Goal: Communication & Community: Answer question/provide support

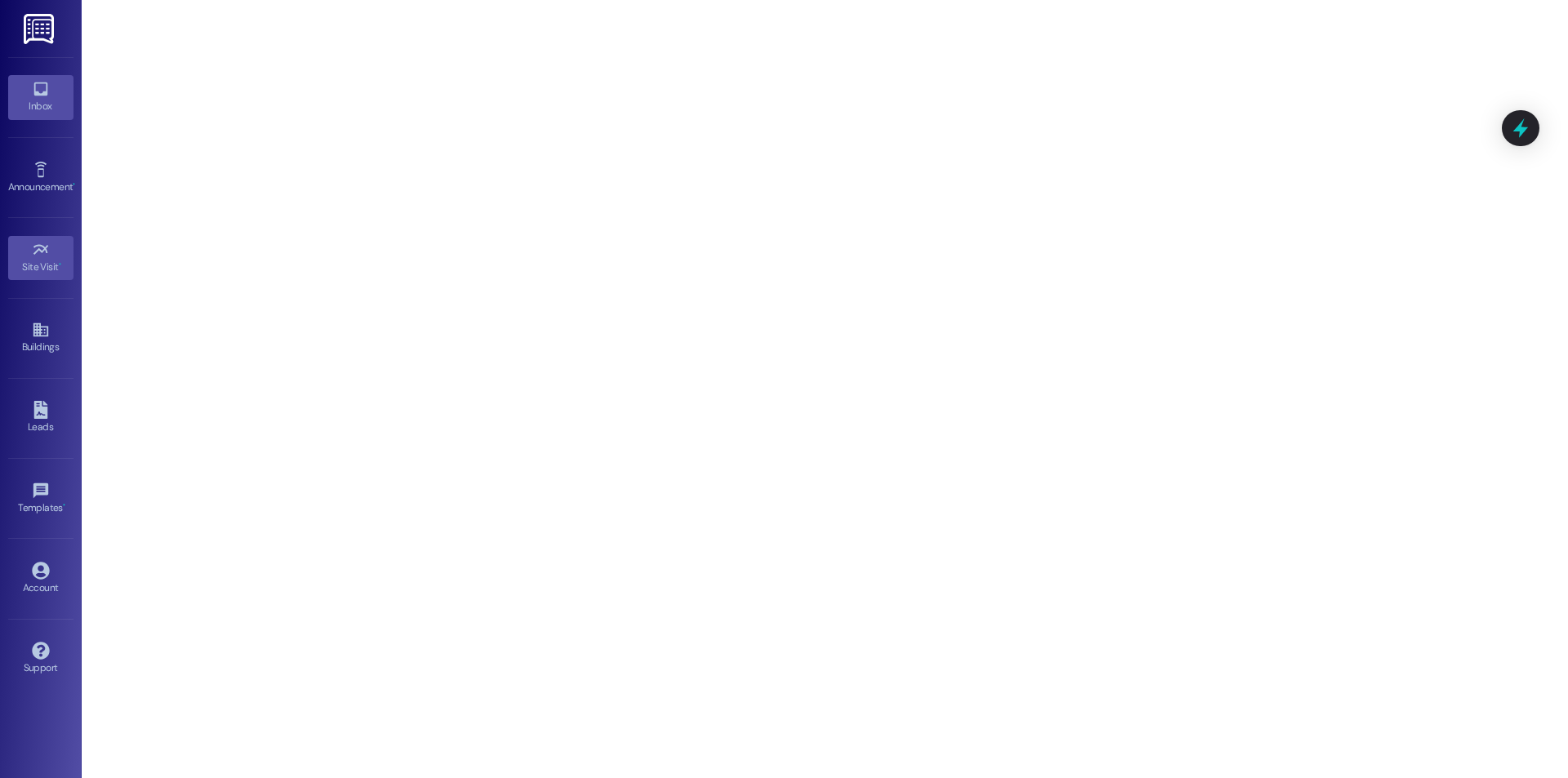
click at [43, 112] on div "Inbox" at bounding box center [41, 106] width 82 height 16
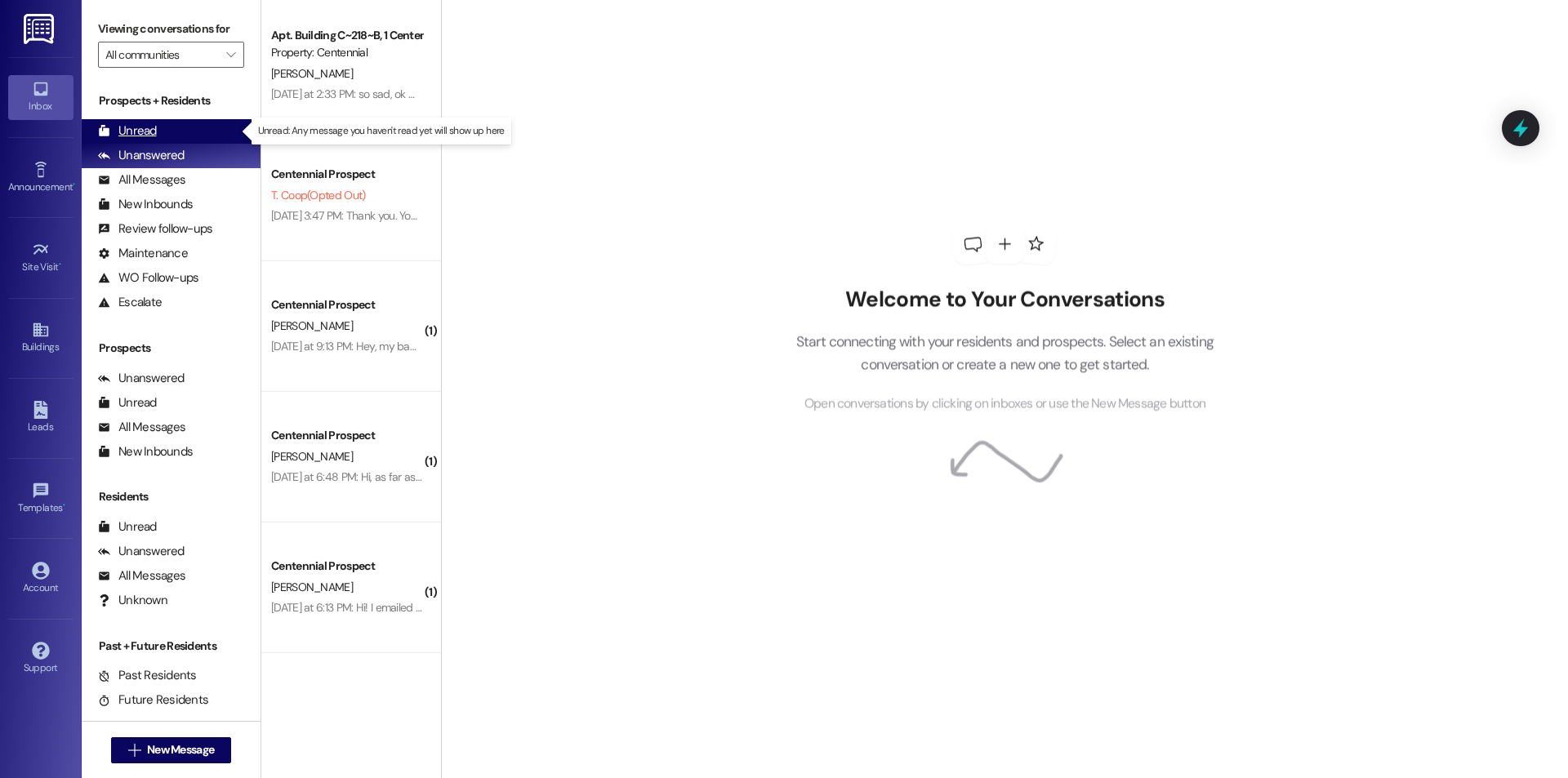
click at [150, 121] on div "Unread (0)" at bounding box center [171, 131] width 179 height 24
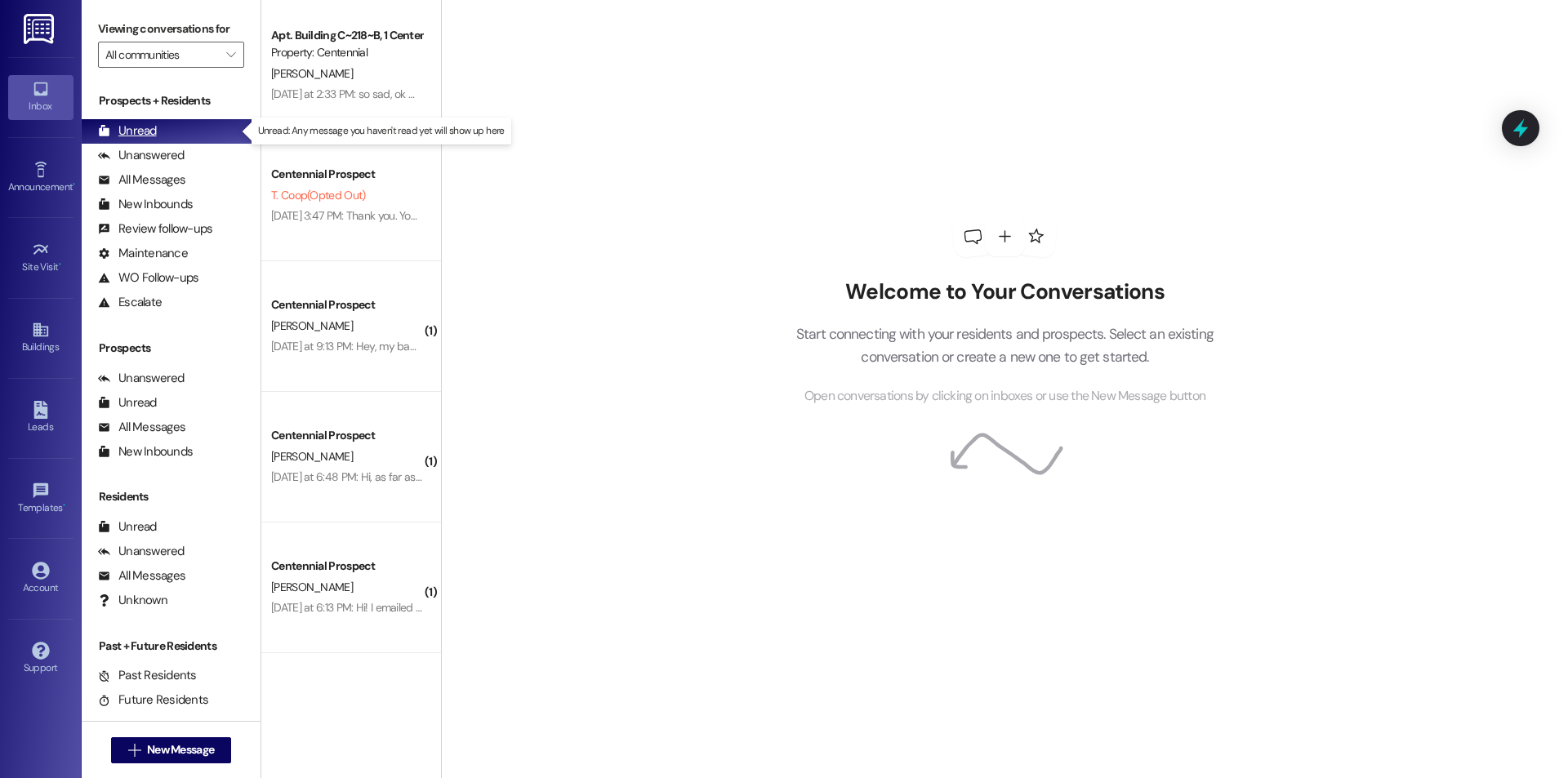
click at [126, 136] on div "Unread" at bounding box center [127, 130] width 59 height 17
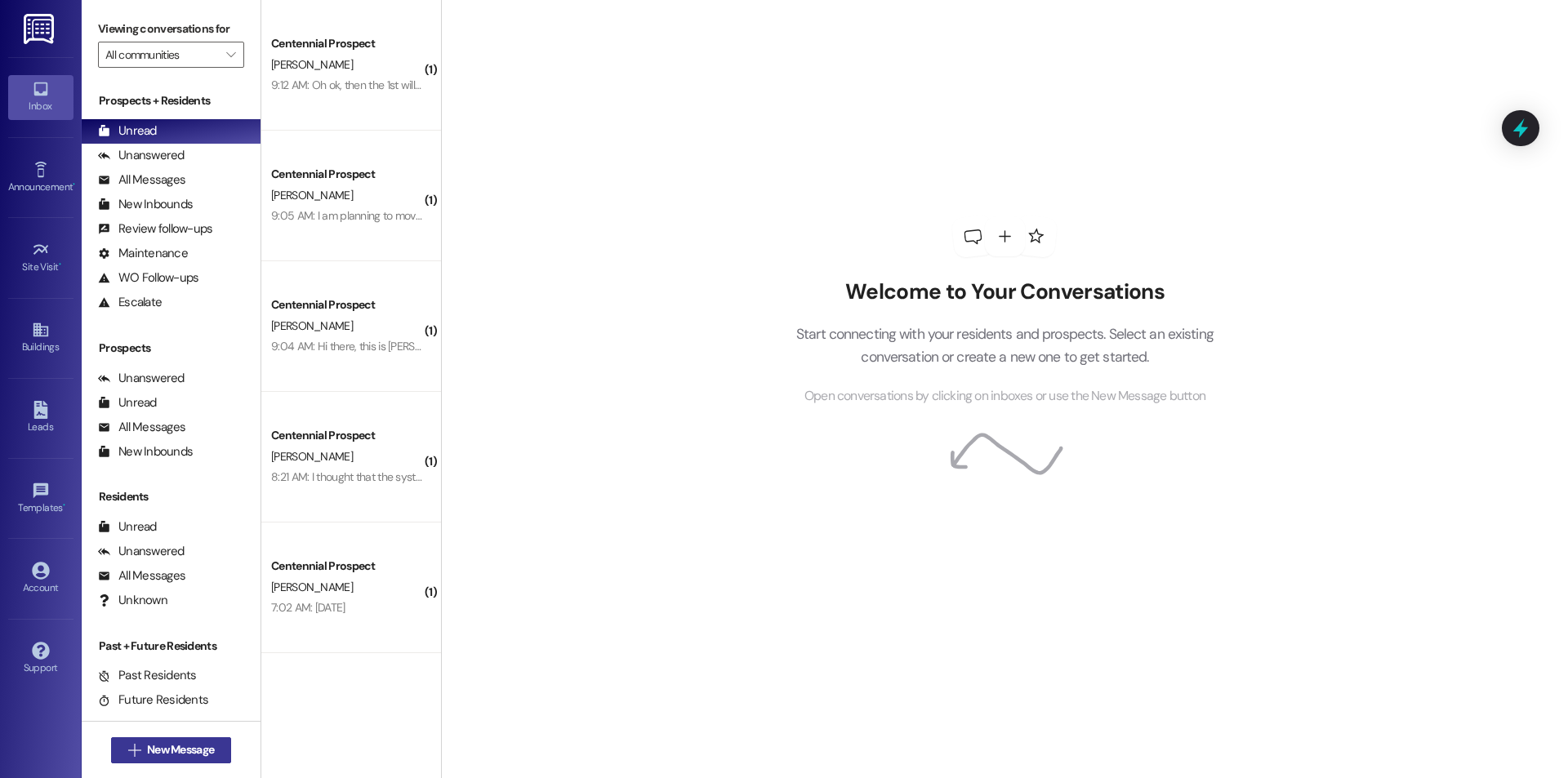
click at [147, 745] on span "New Message" at bounding box center [180, 749] width 67 height 17
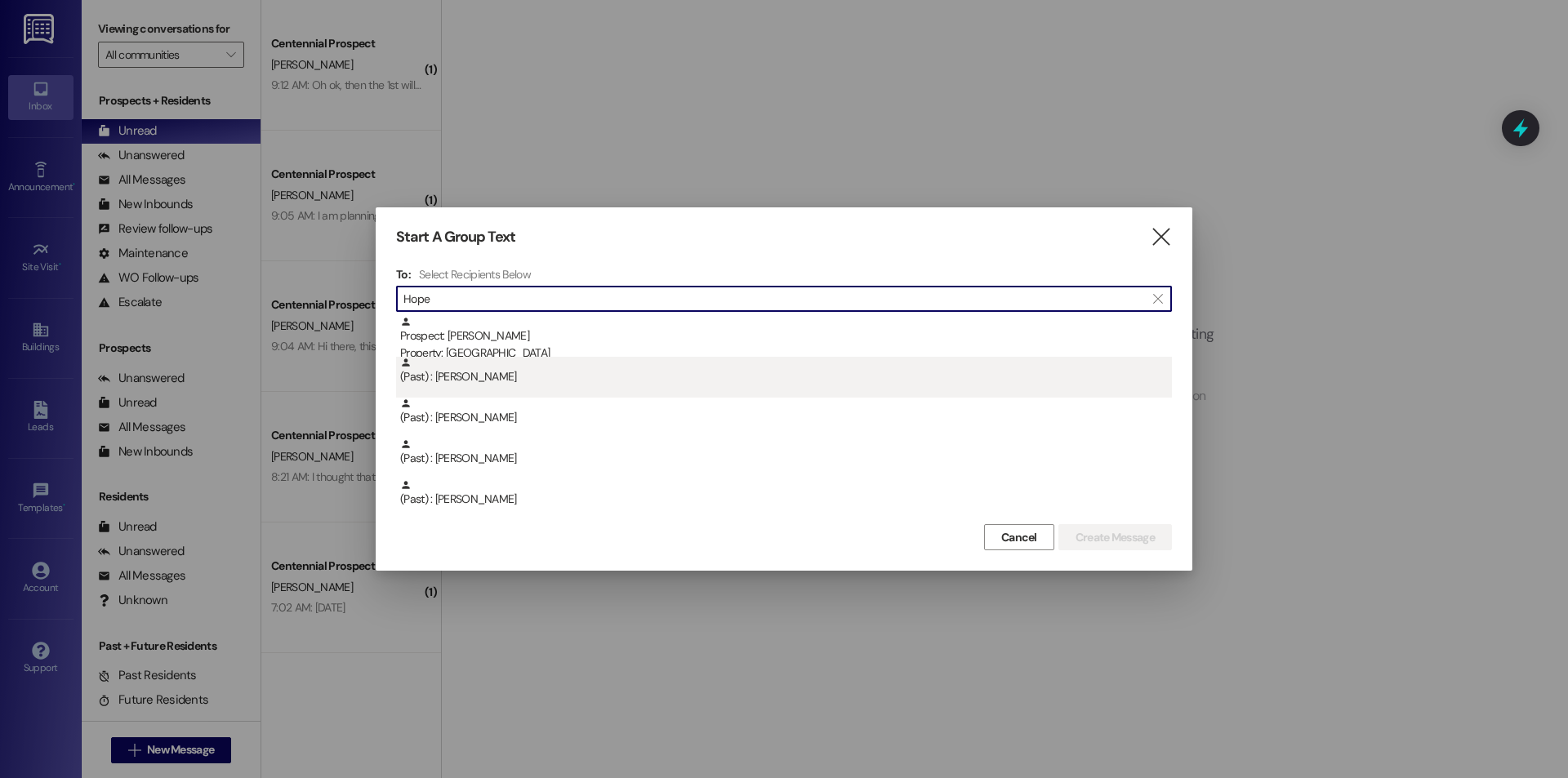
type input "Hope"
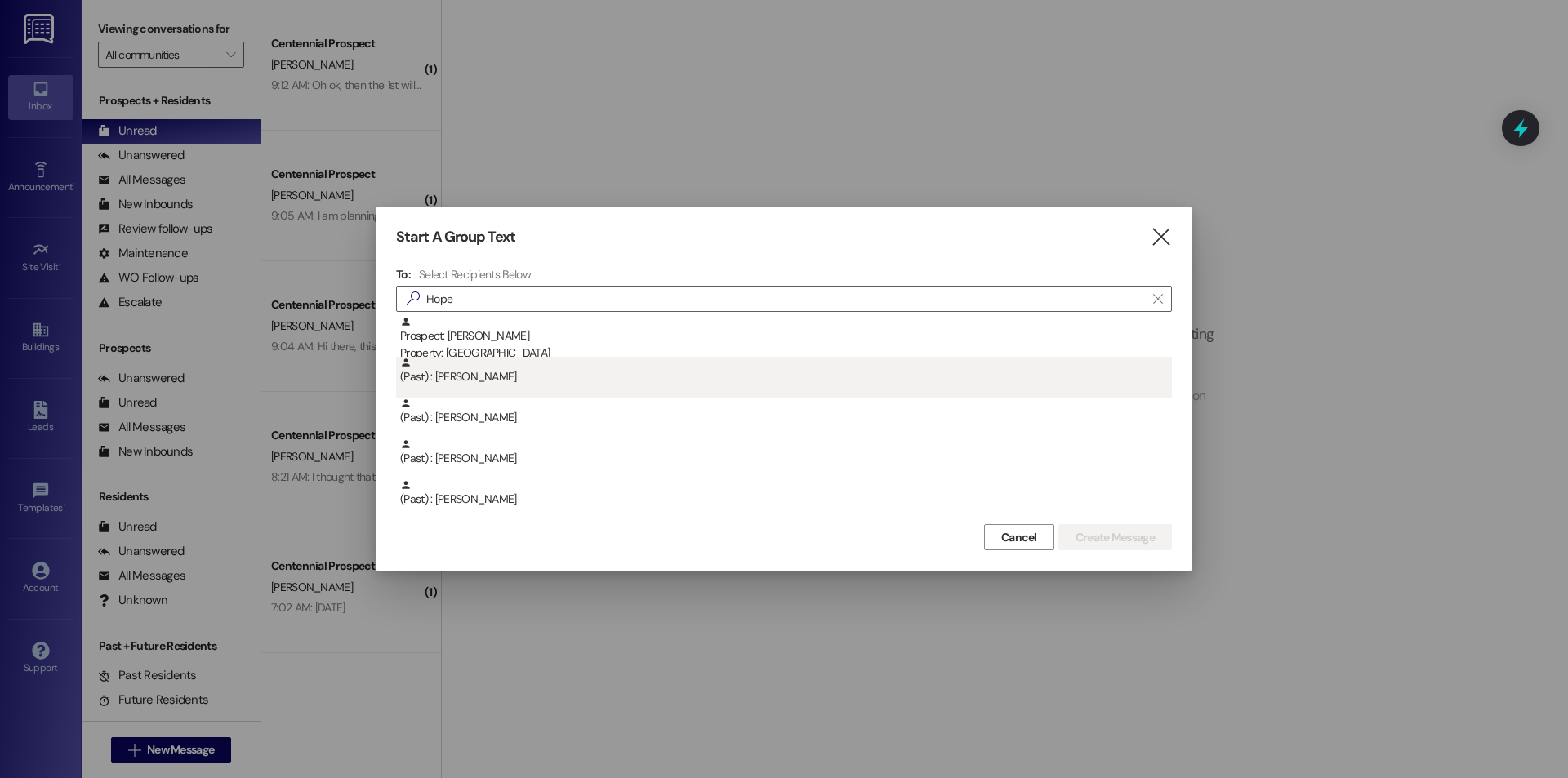
click at [556, 358] on div "(Past) : [PERSON_NAME]" at bounding box center [786, 371] width 772 height 29
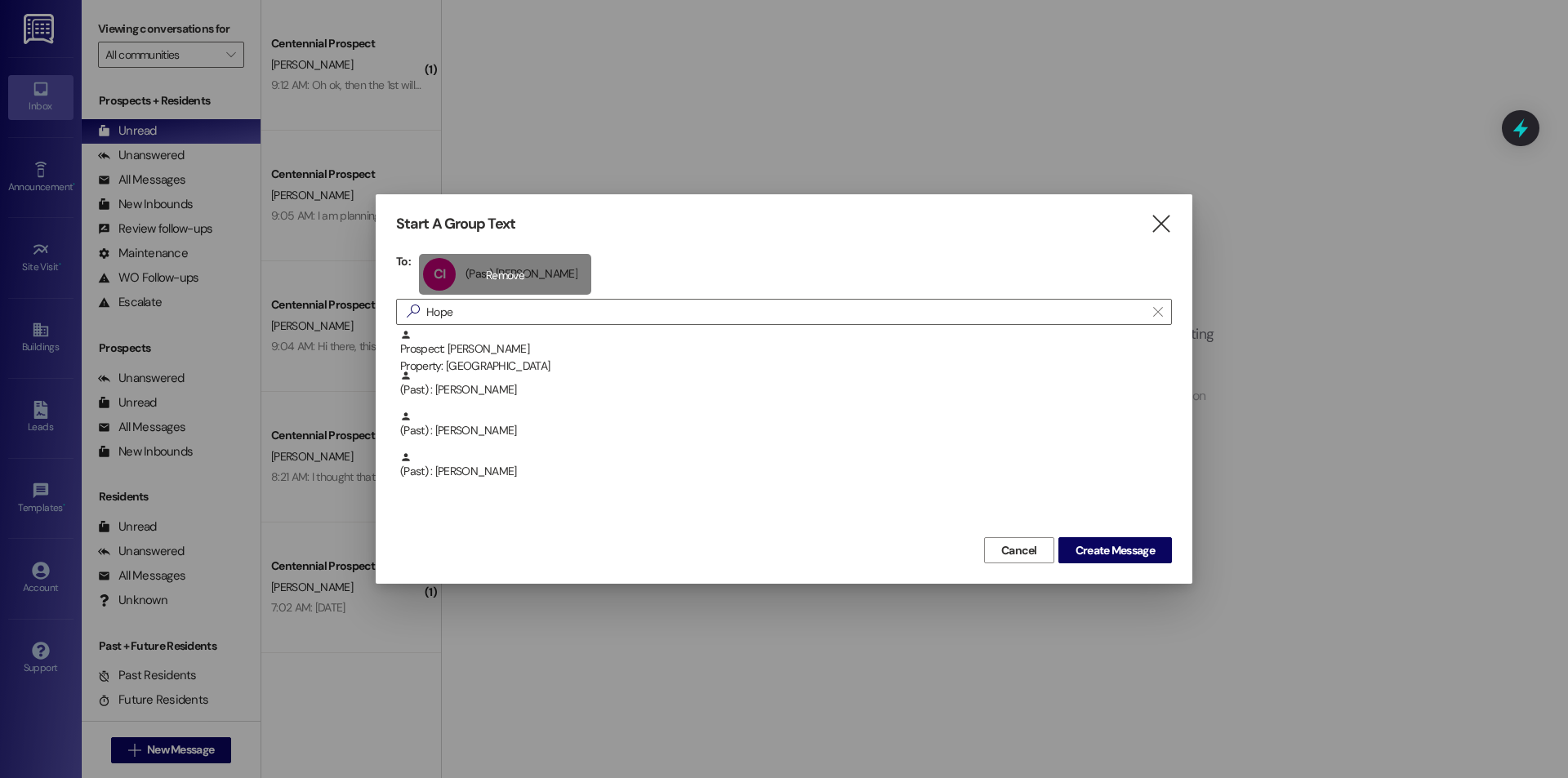
click at [533, 274] on div "CI (Past) [PERSON_NAME] (Past) [PERSON_NAME] click to remove" at bounding box center [505, 274] width 172 height 41
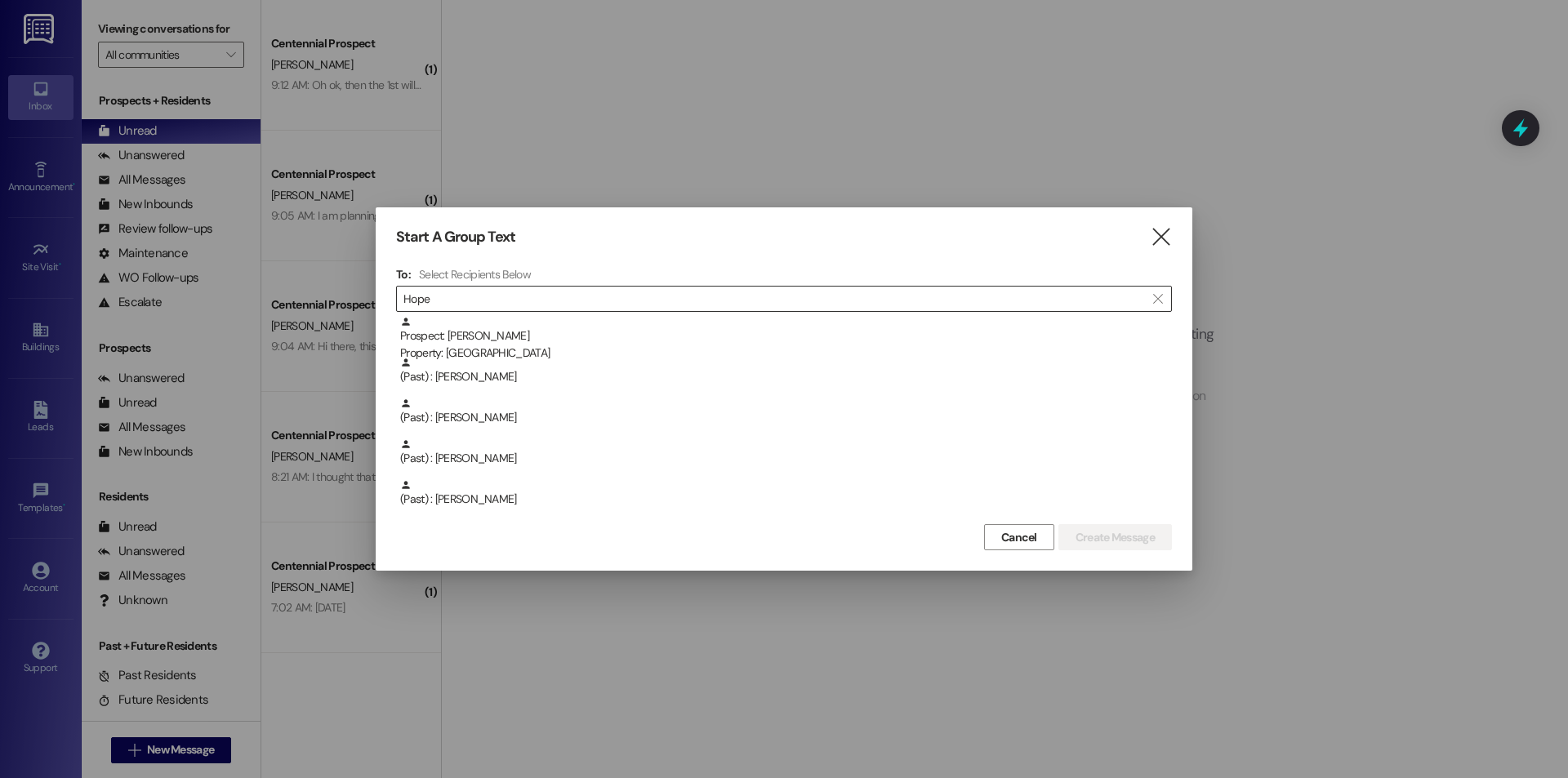
click at [510, 340] on div "Prospect: [PERSON_NAME] Property: [GEOGRAPHIC_DATA]" at bounding box center [786, 339] width 772 height 47
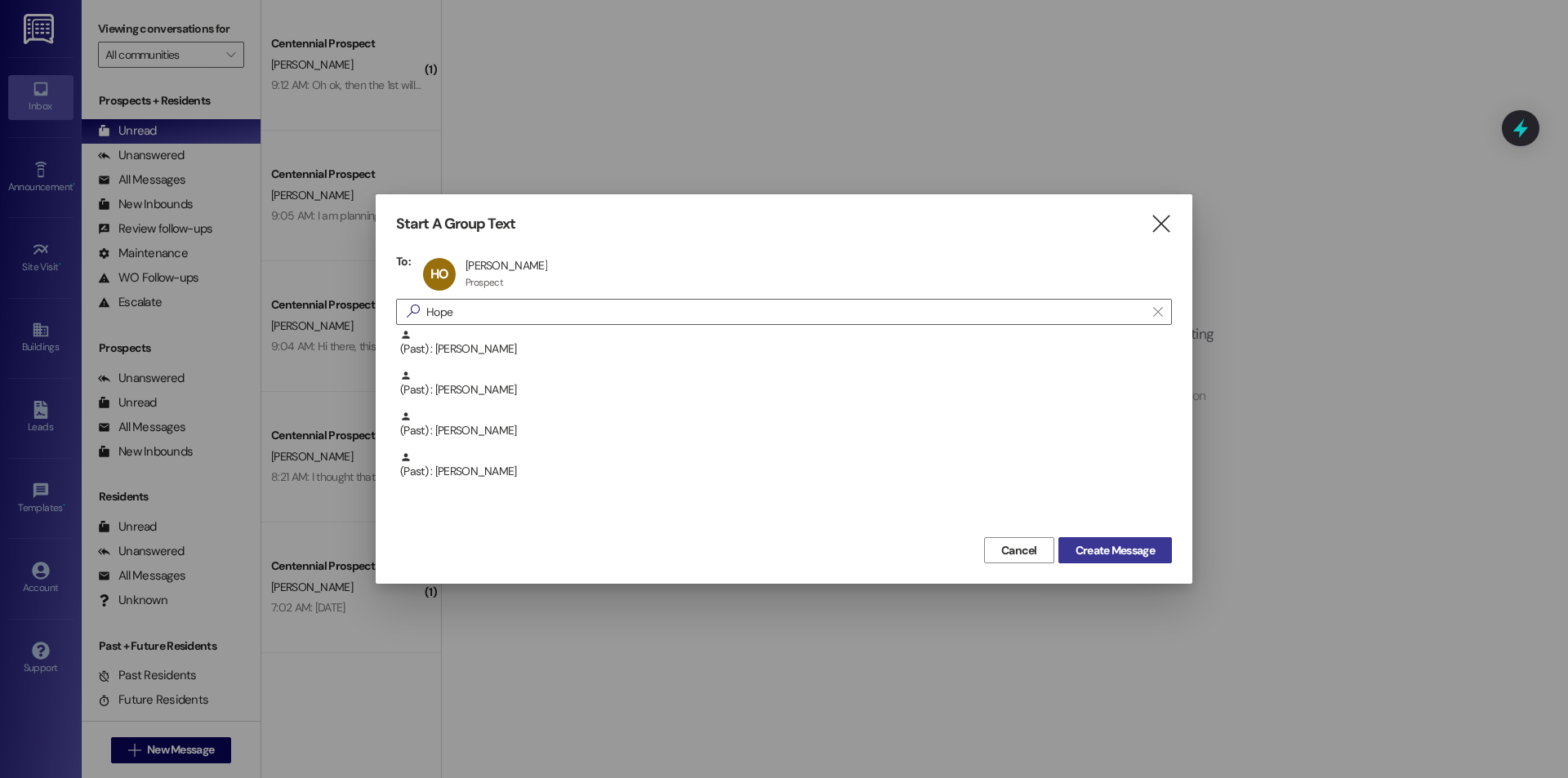
click at [1122, 563] on button "Create Message" at bounding box center [1114, 550] width 113 height 26
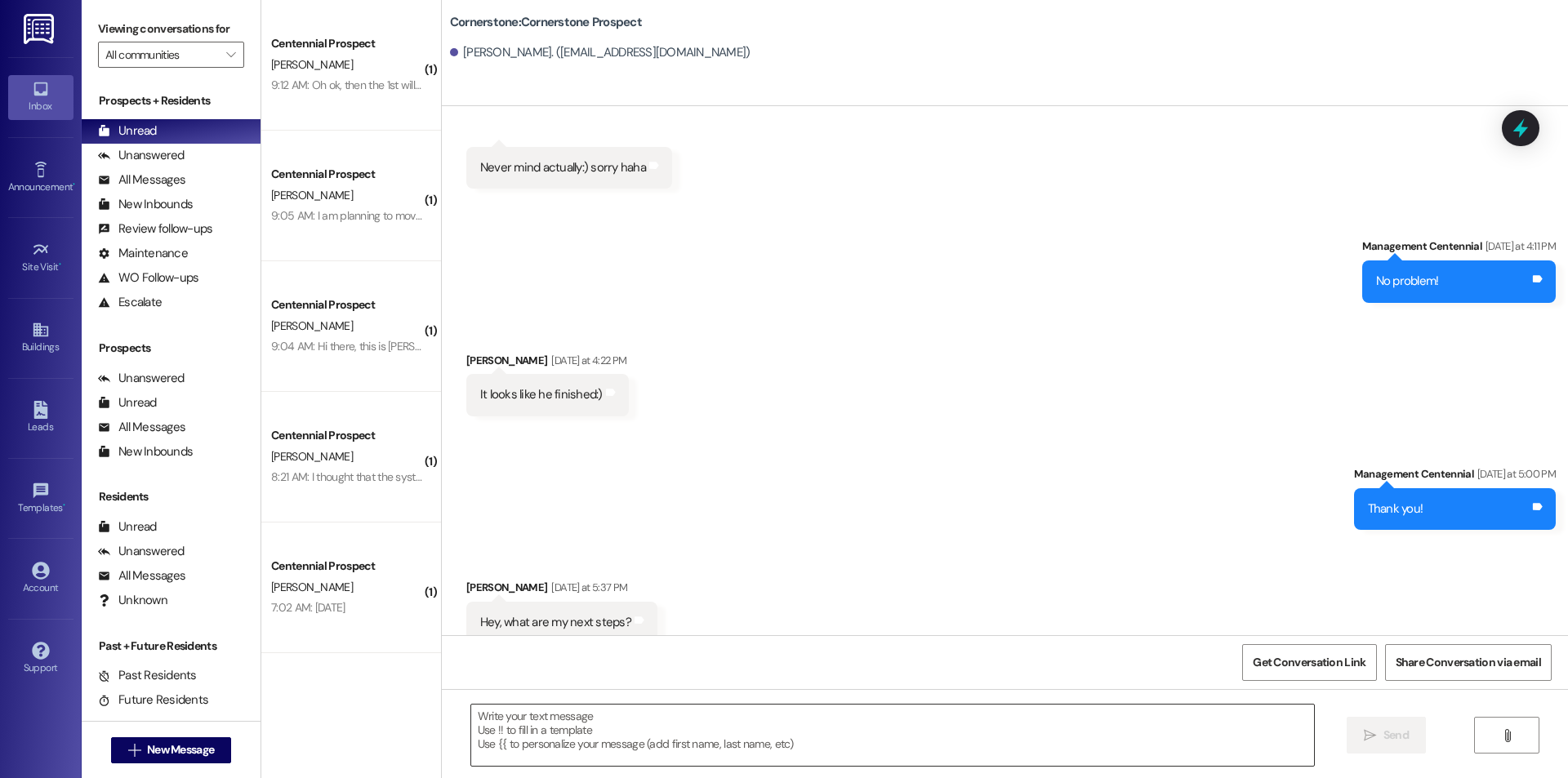
scroll to position [869, 0]
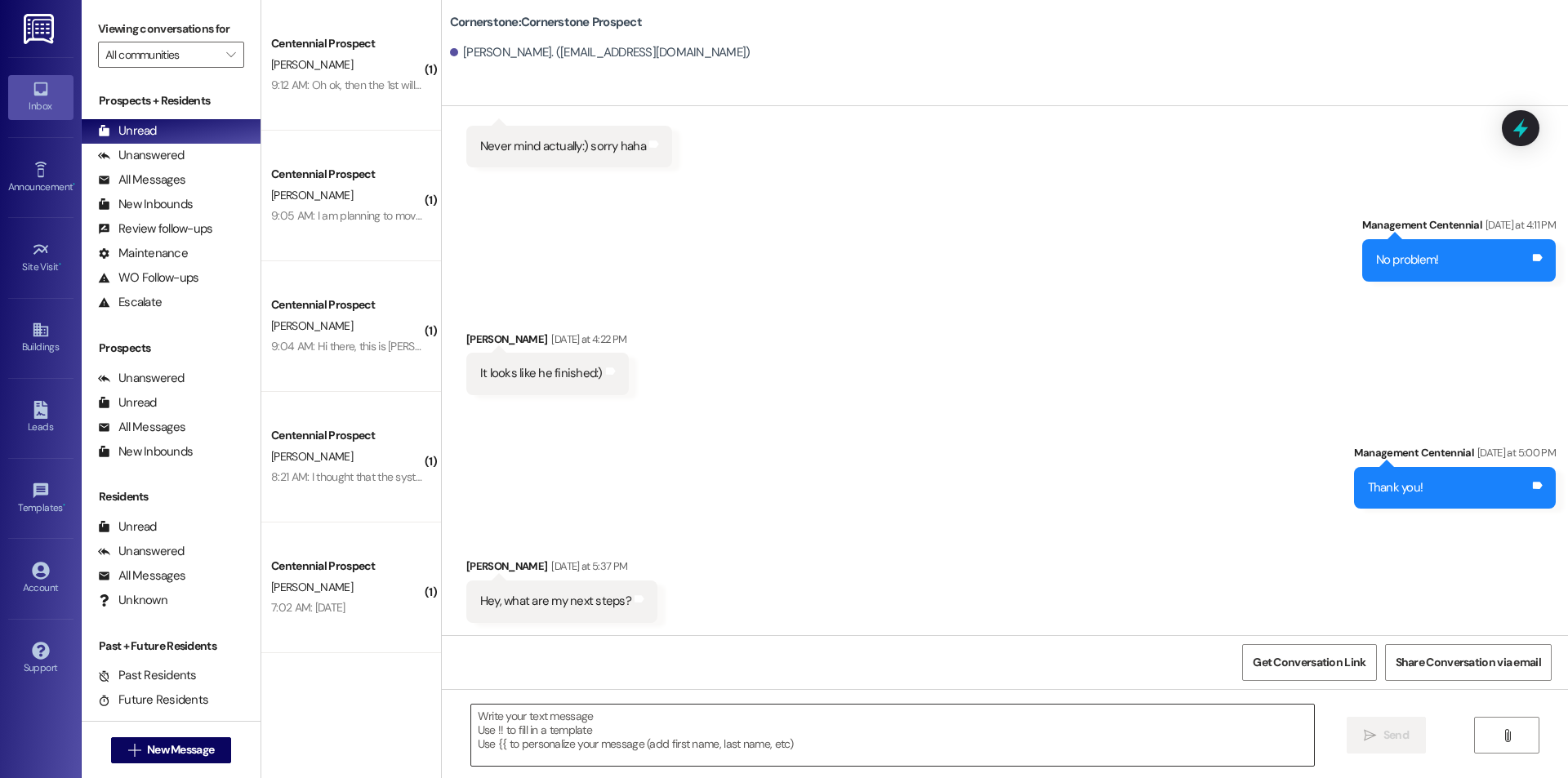
click at [1056, 749] on textarea at bounding box center [892, 735] width 843 height 61
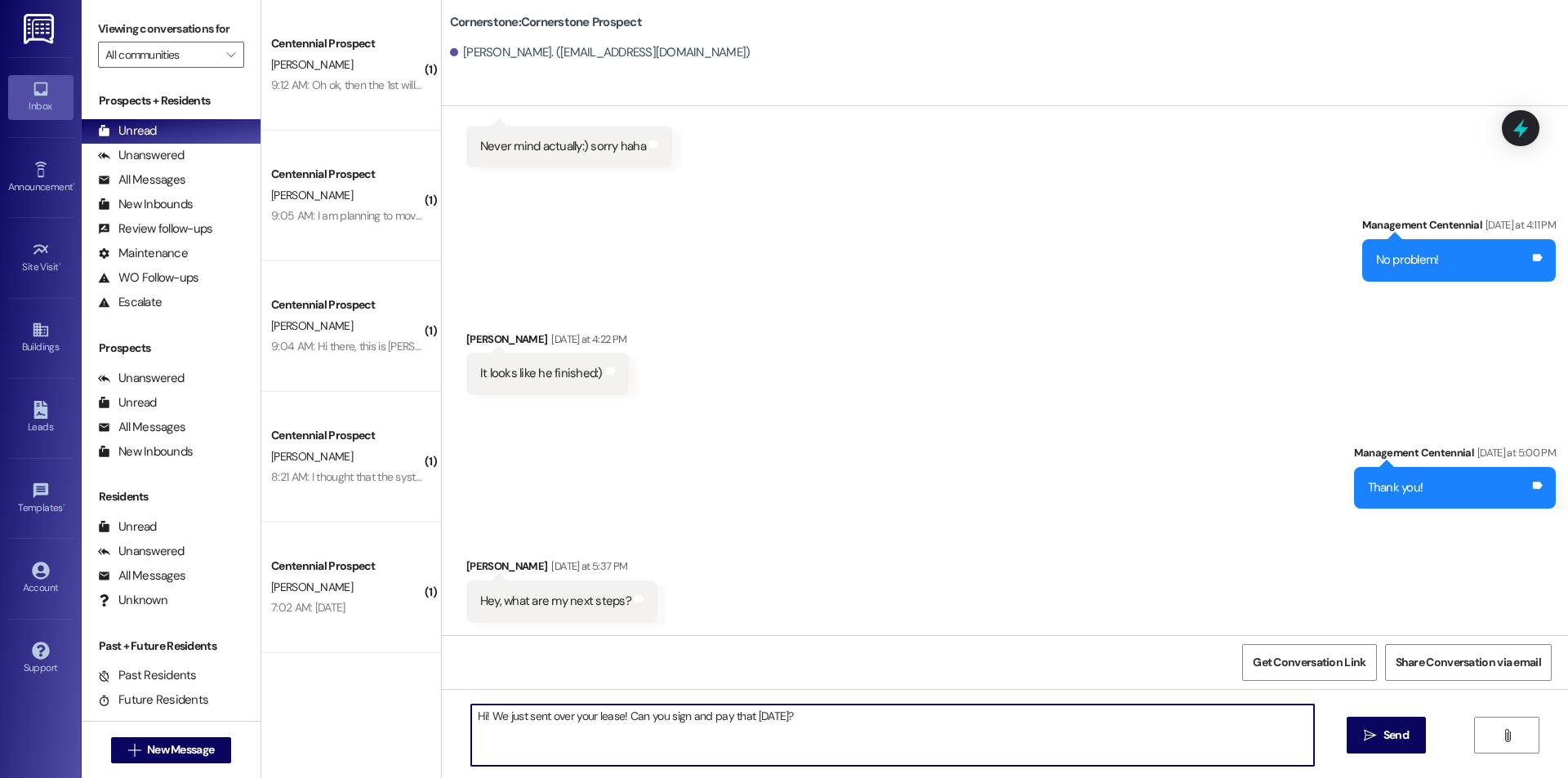
type textarea "Hi! We just sent over your lease! Can you sign and pay that [DATE]?"
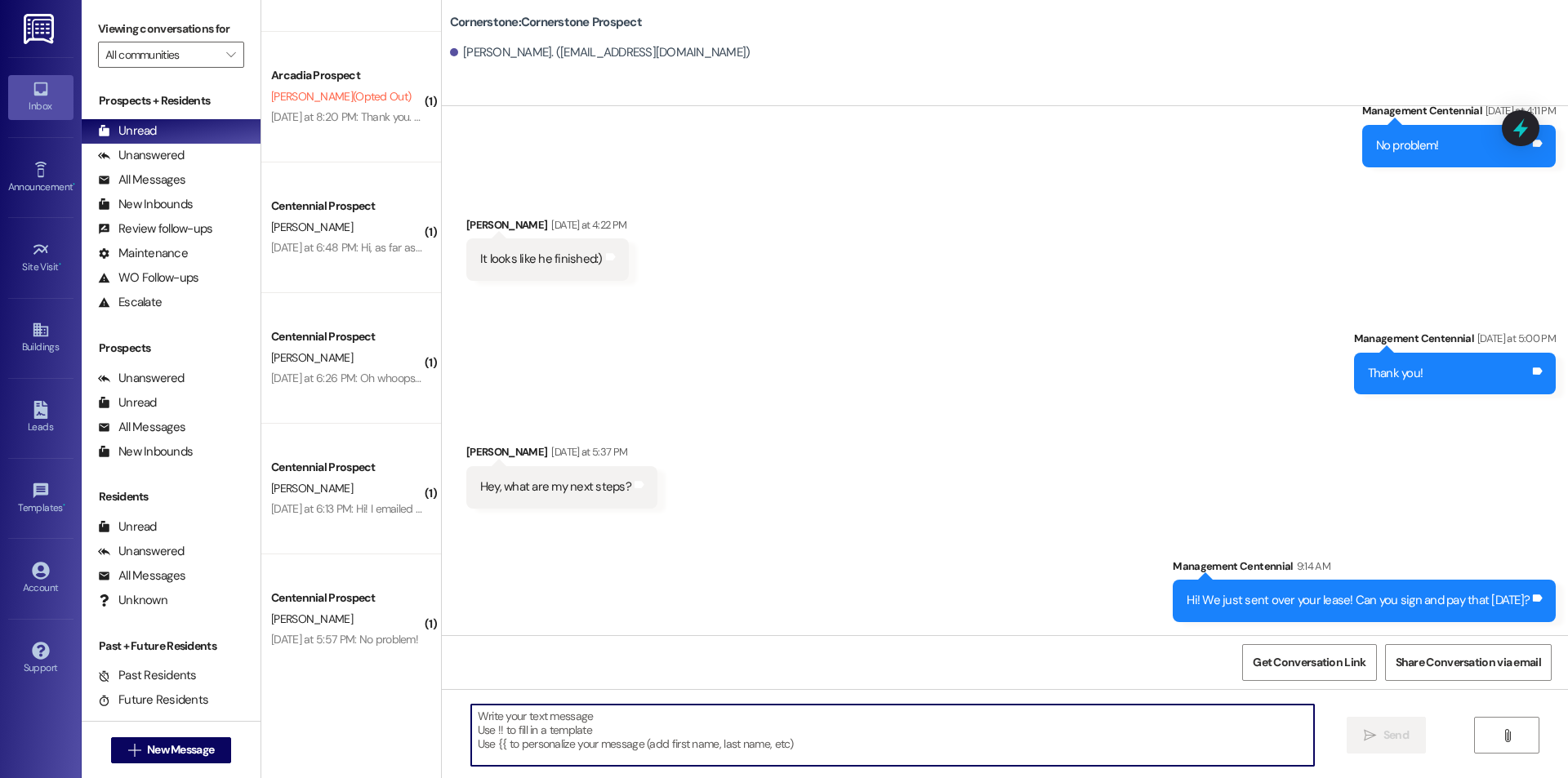
scroll to position [775, 0]
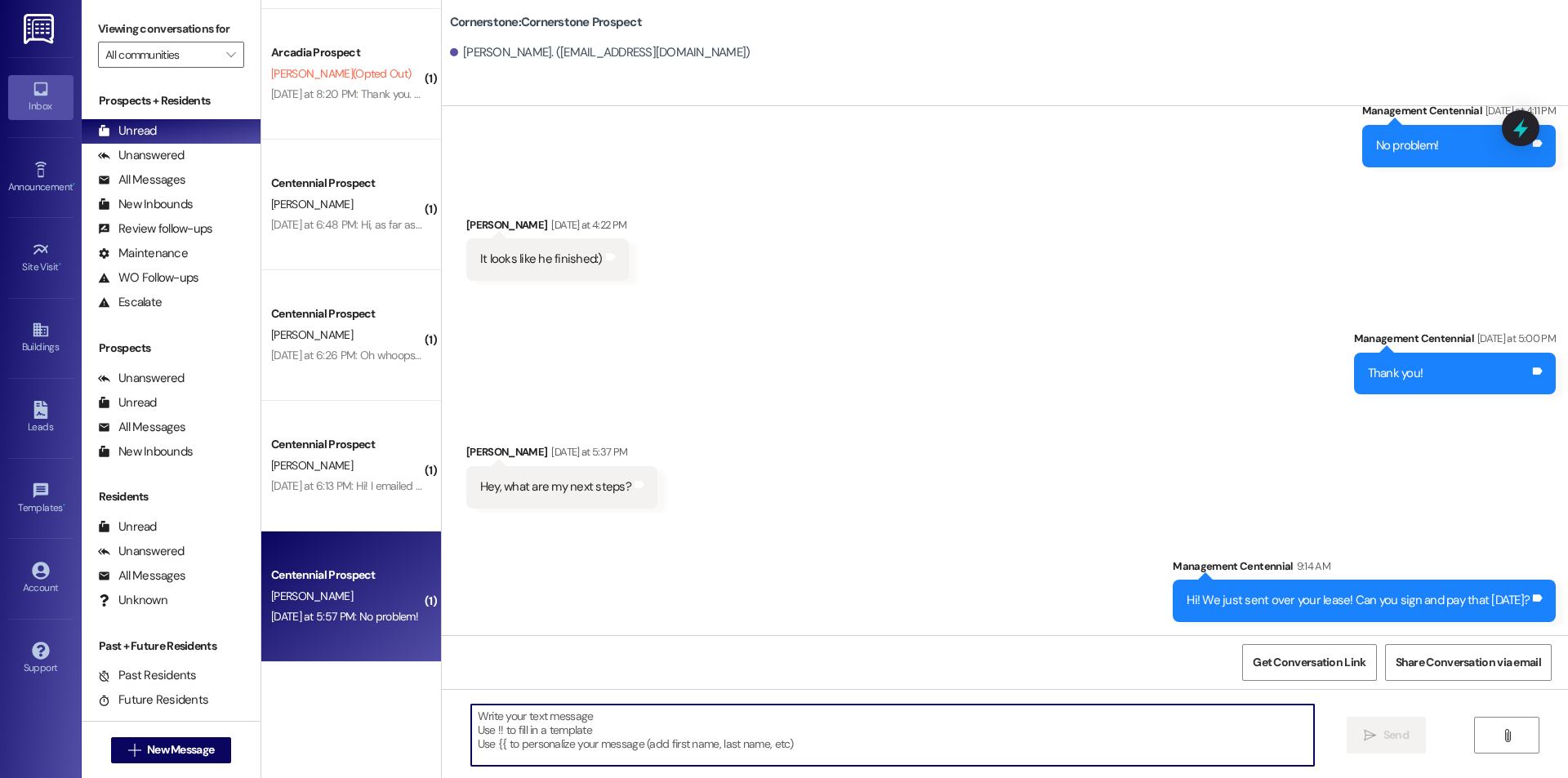
click at [362, 603] on div "[PERSON_NAME]" at bounding box center [346, 596] width 154 height 20
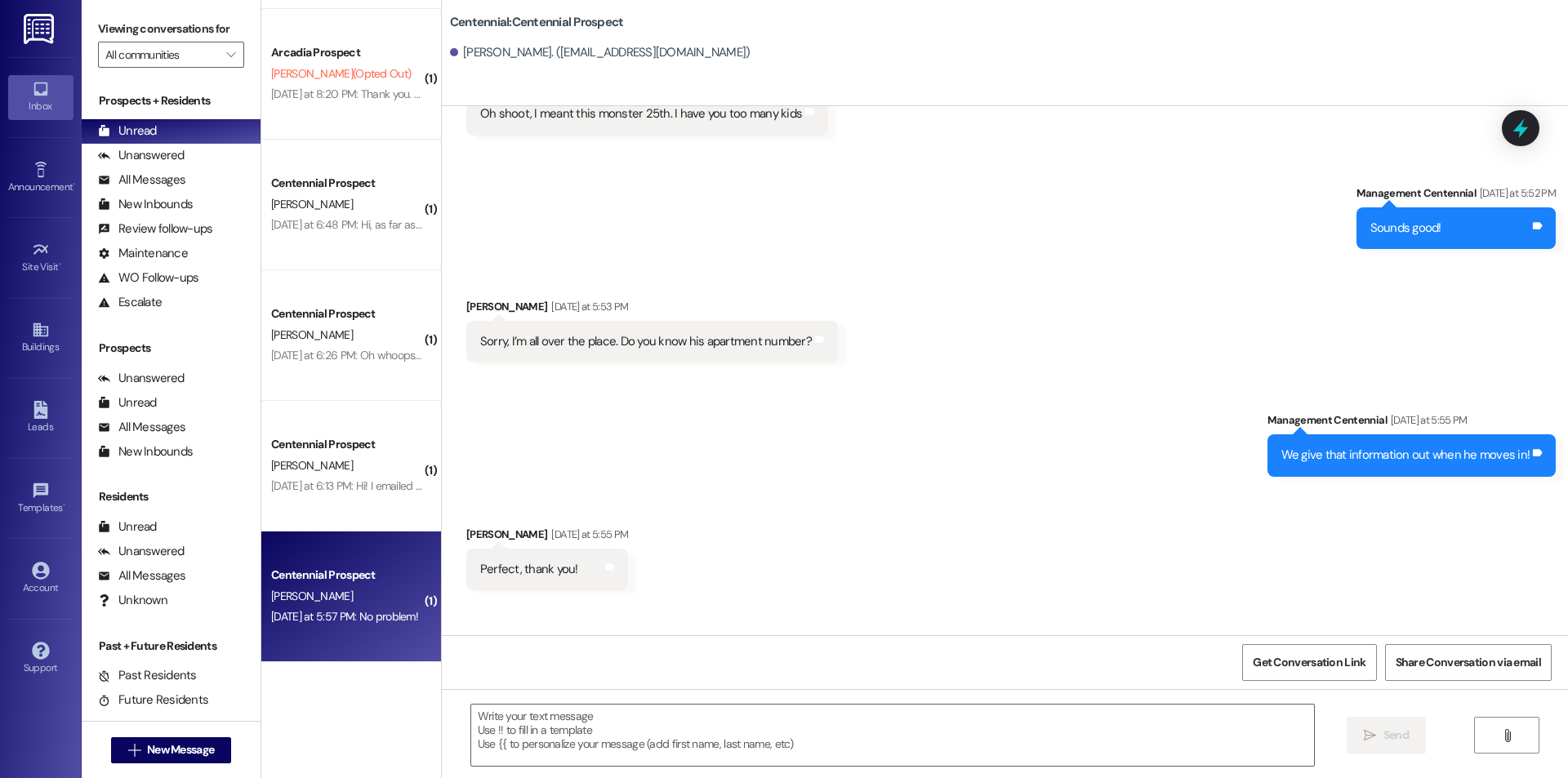
scroll to position [2359, 0]
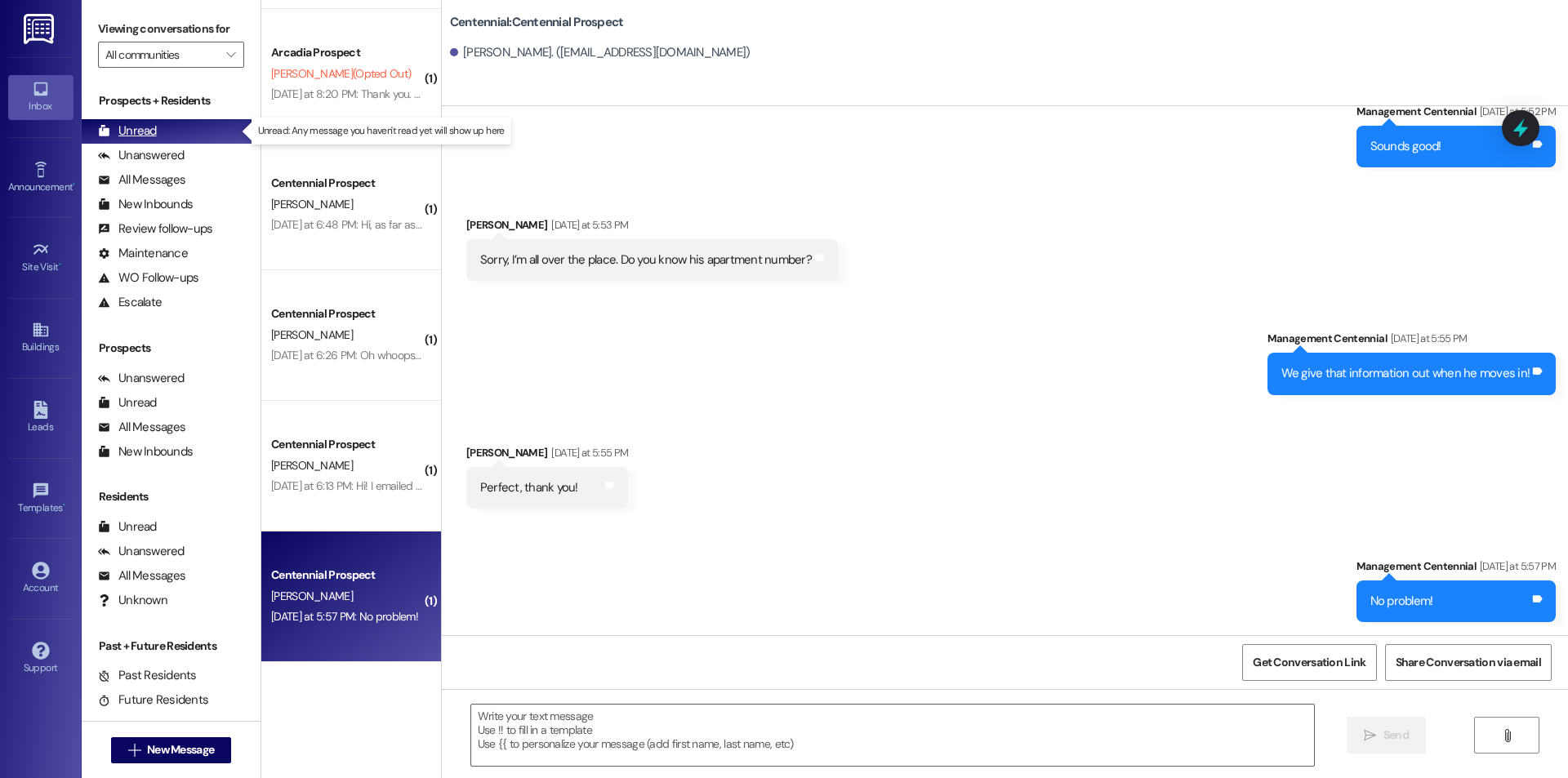
click at [166, 125] on div "Unread (0)" at bounding box center [171, 131] width 179 height 24
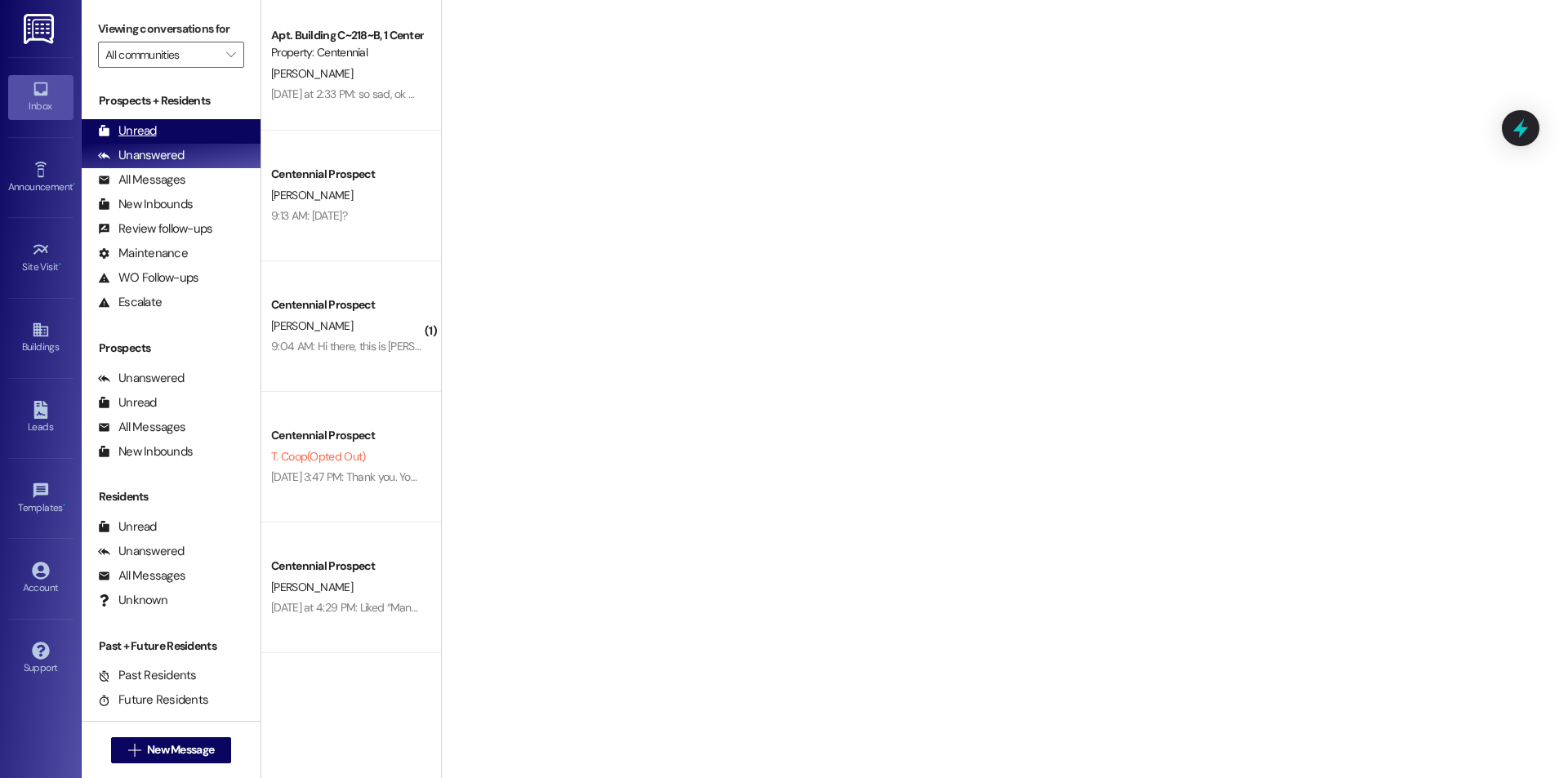
click at [140, 132] on div "Unread" at bounding box center [127, 130] width 59 height 17
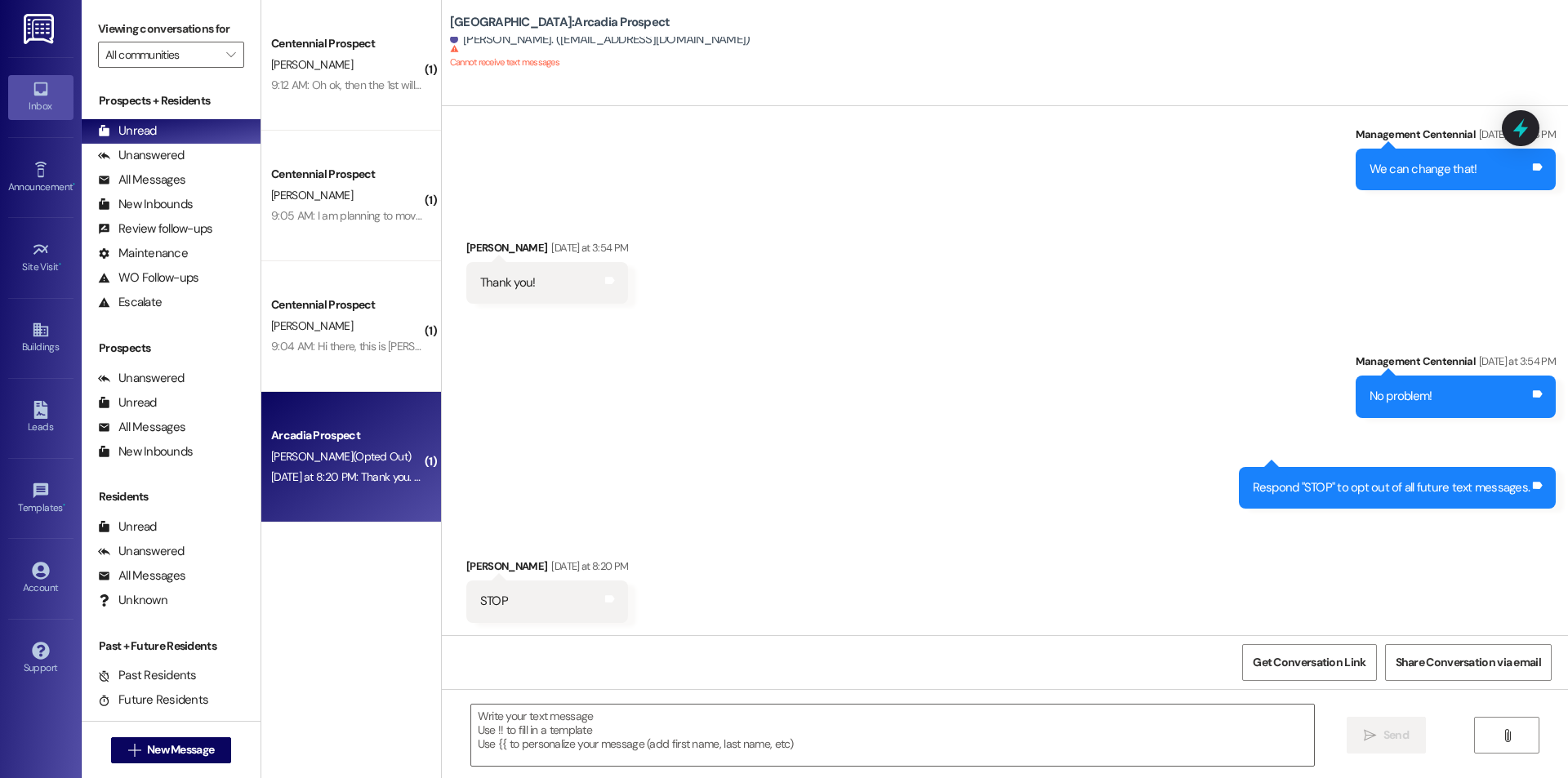
scroll to position [1265, 0]
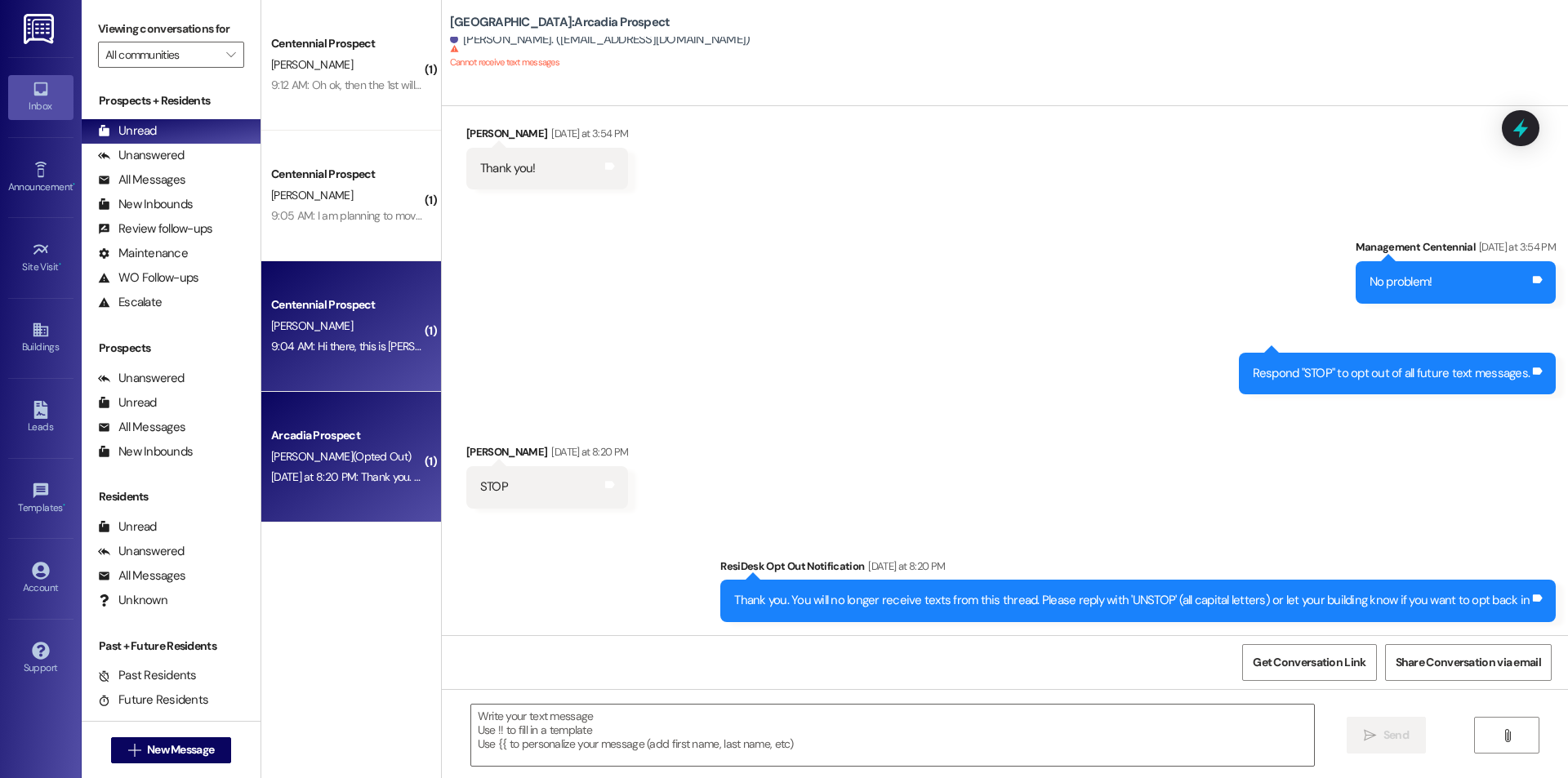
click at [314, 327] on div "[PERSON_NAME]" at bounding box center [346, 326] width 154 height 20
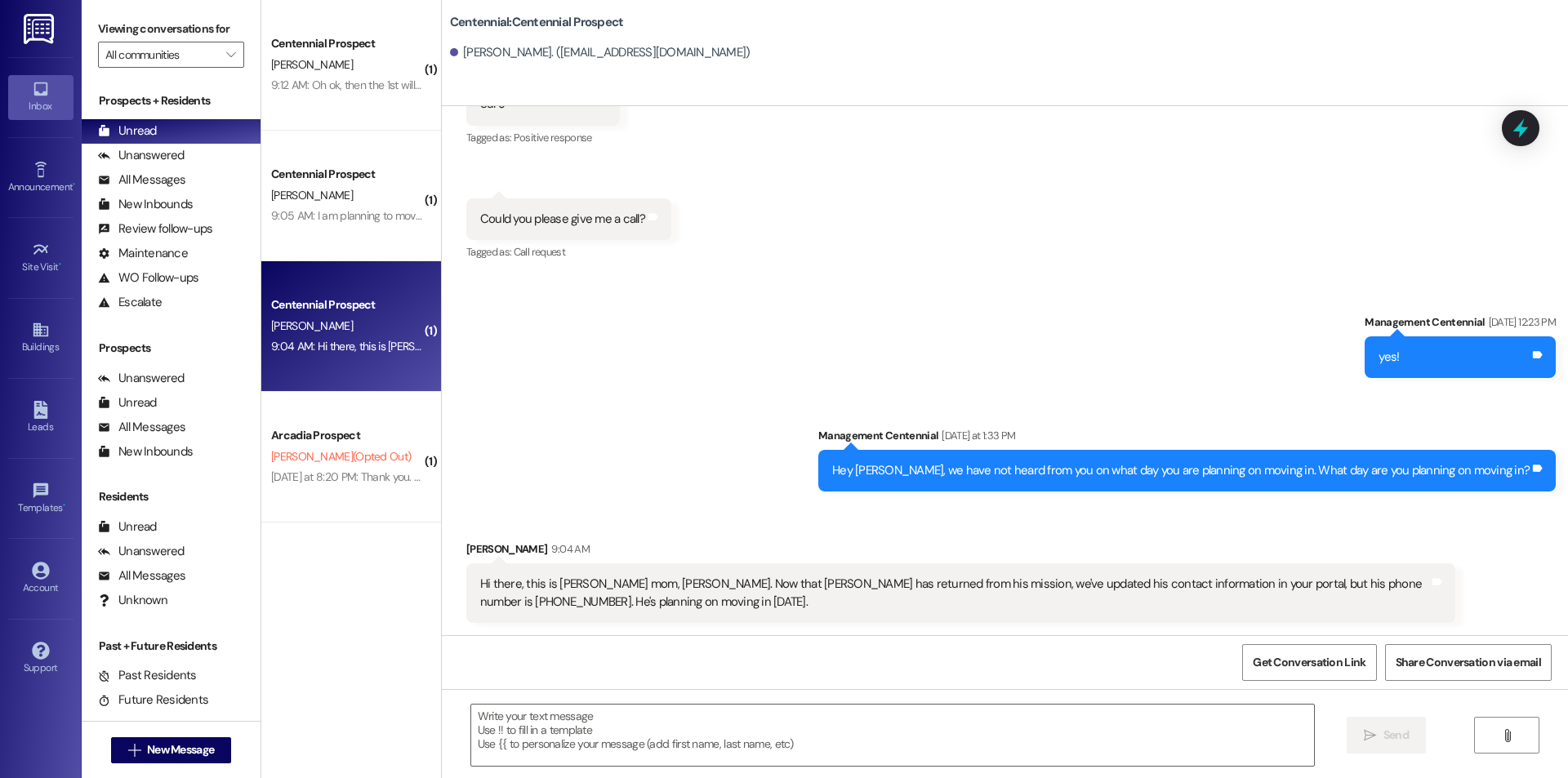
scroll to position [1561, 0]
click at [865, 728] on textarea at bounding box center [892, 735] width 843 height 61
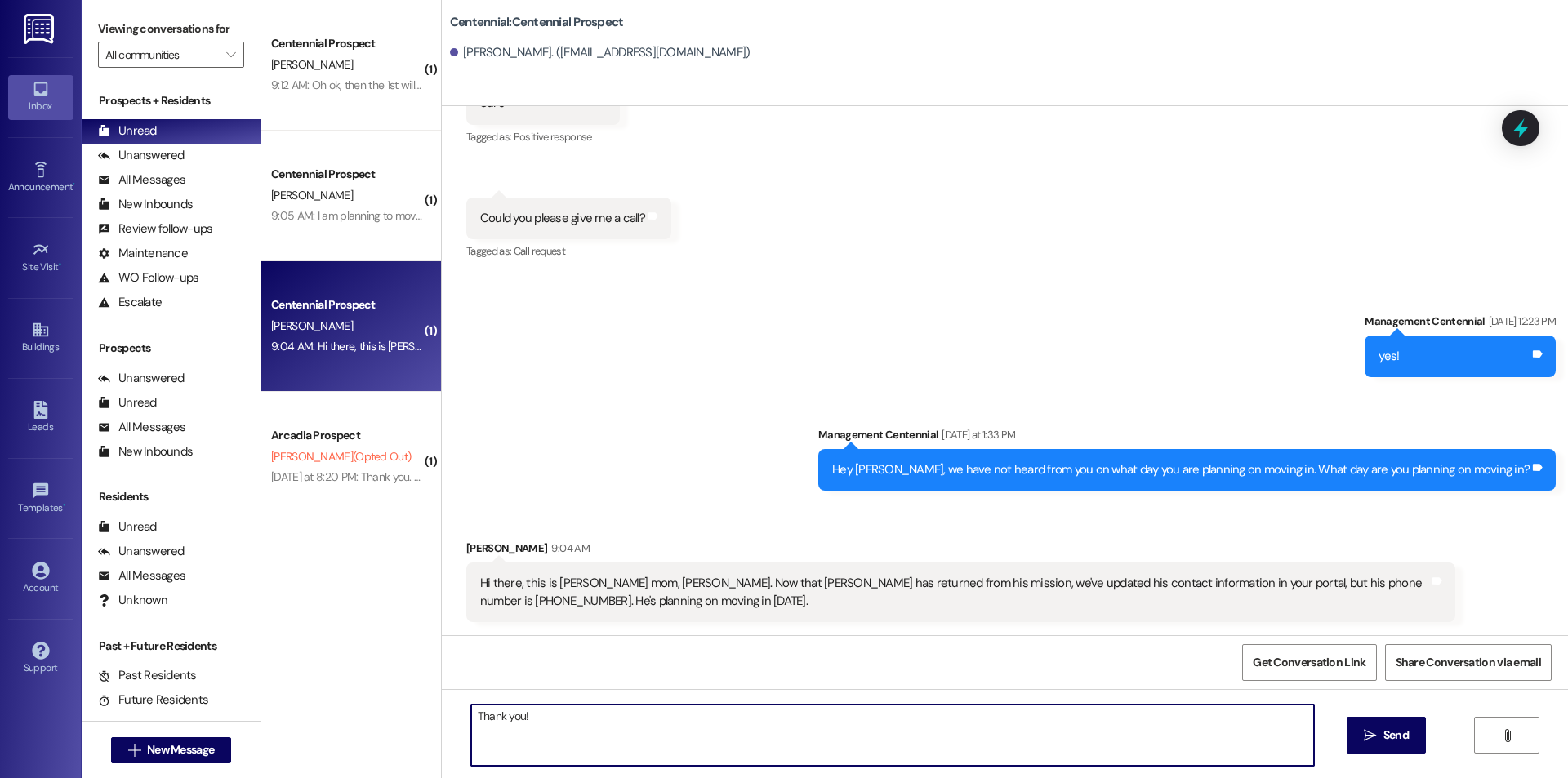
type textarea "Thank you!"
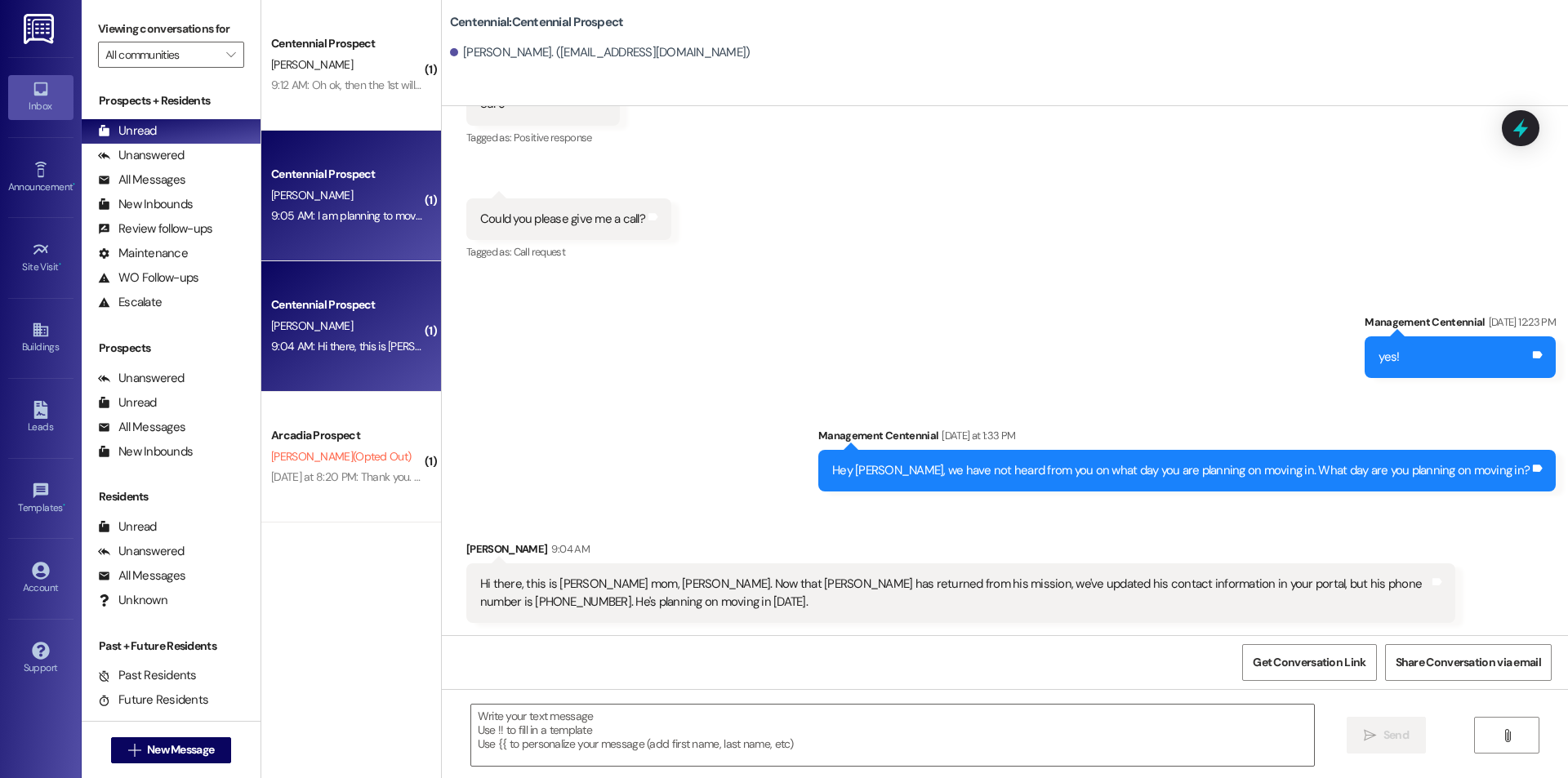
click at [343, 202] on div "[PERSON_NAME]" at bounding box center [346, 195] width 154 height 20
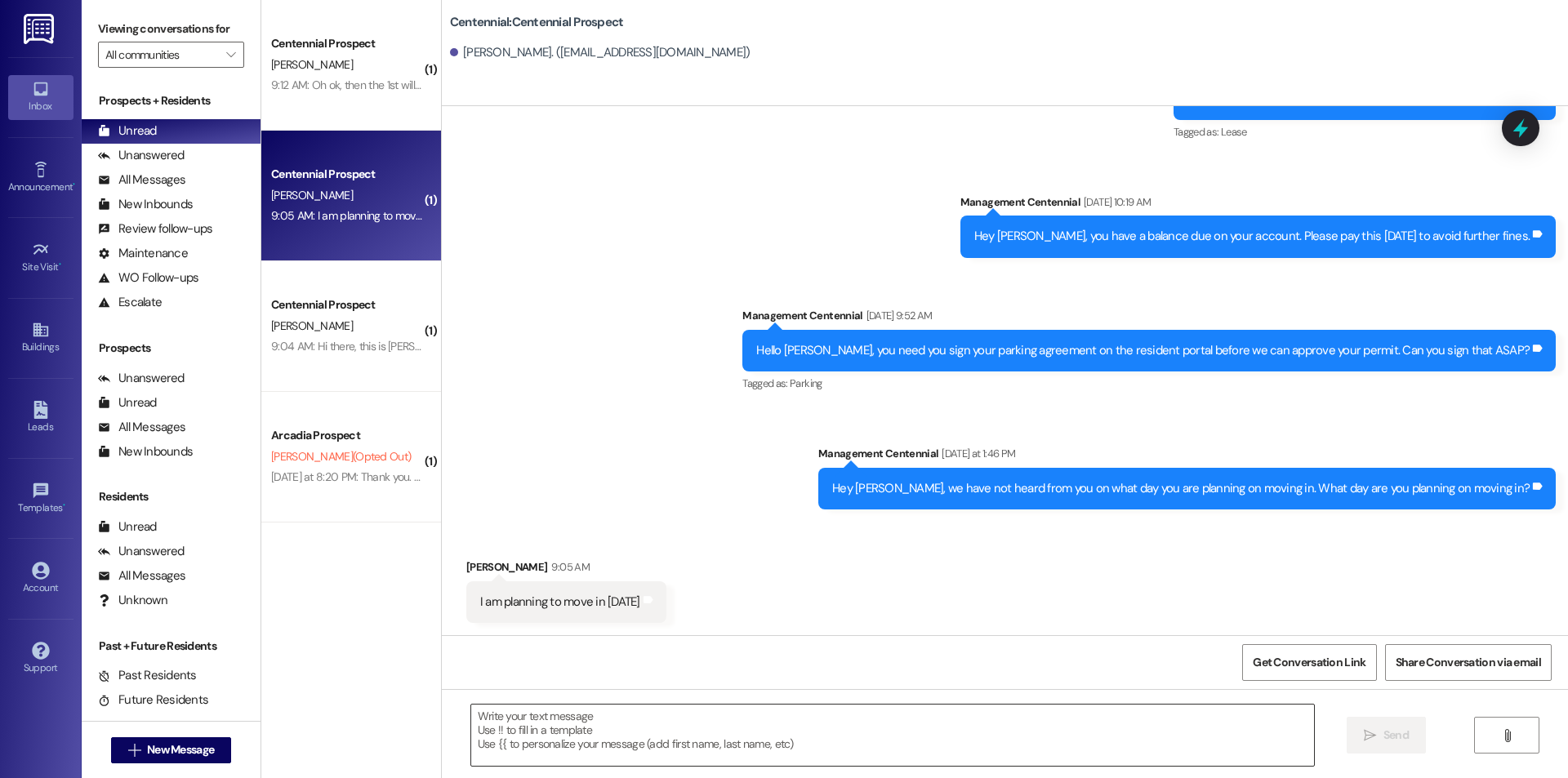
scroll to position [354, 0]
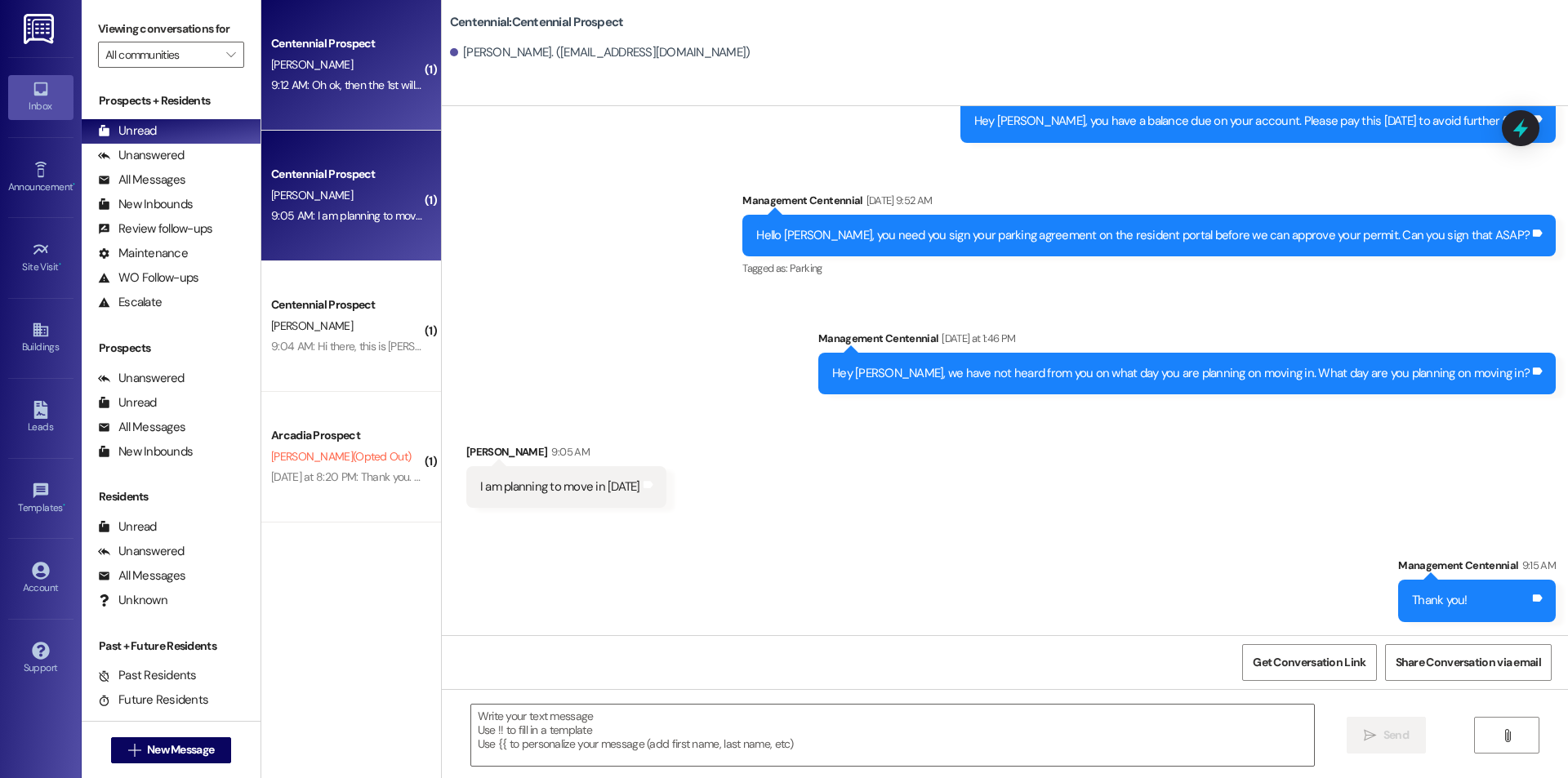
click at [312, 89] on div "9:12 AM: Oh ok, then the 1st will be my plan. Thanks for letting me know! 9:12 …" at bounding box center [438, 85] width 335 height 15
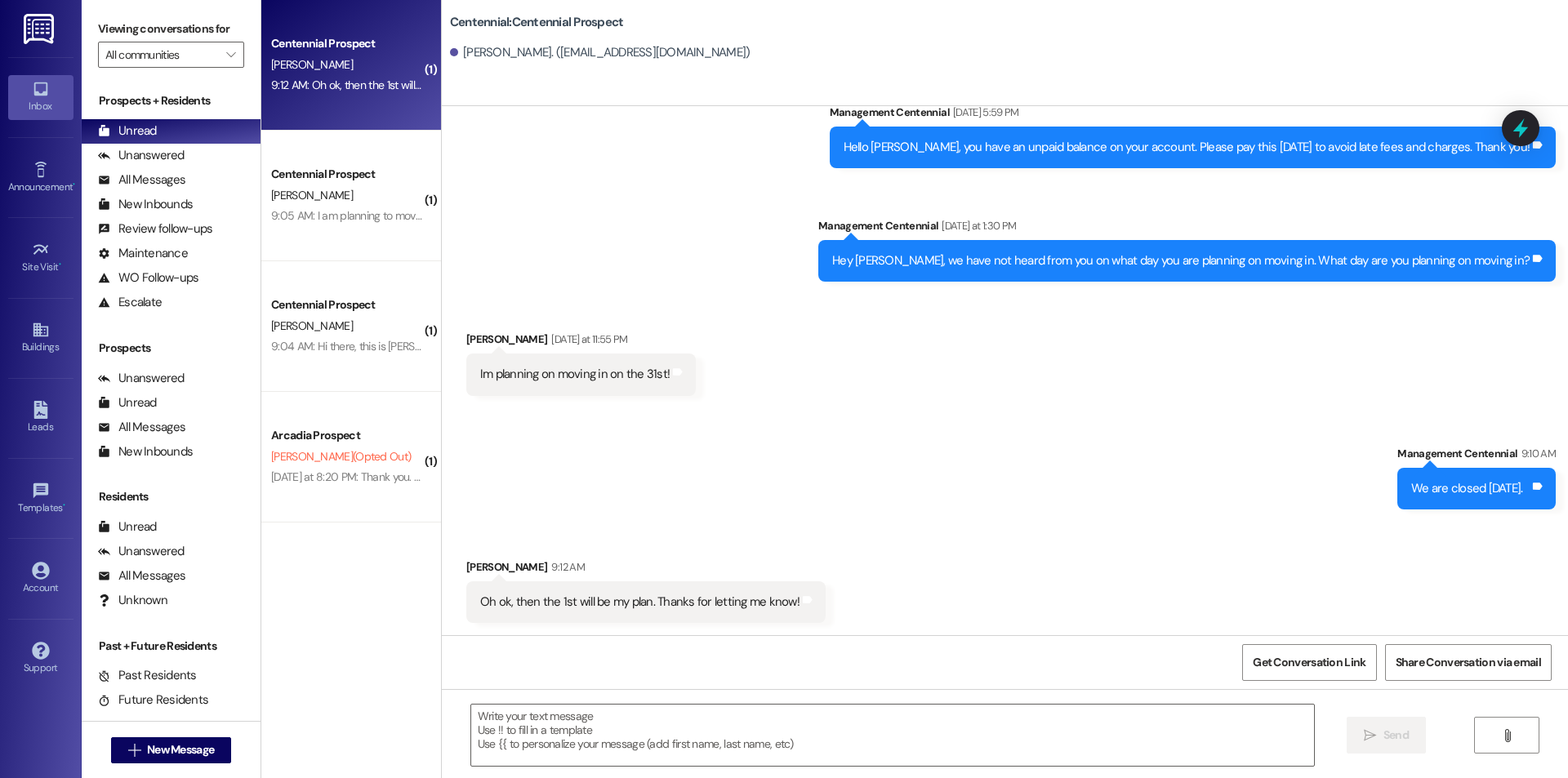
scroll to position [191, 0]
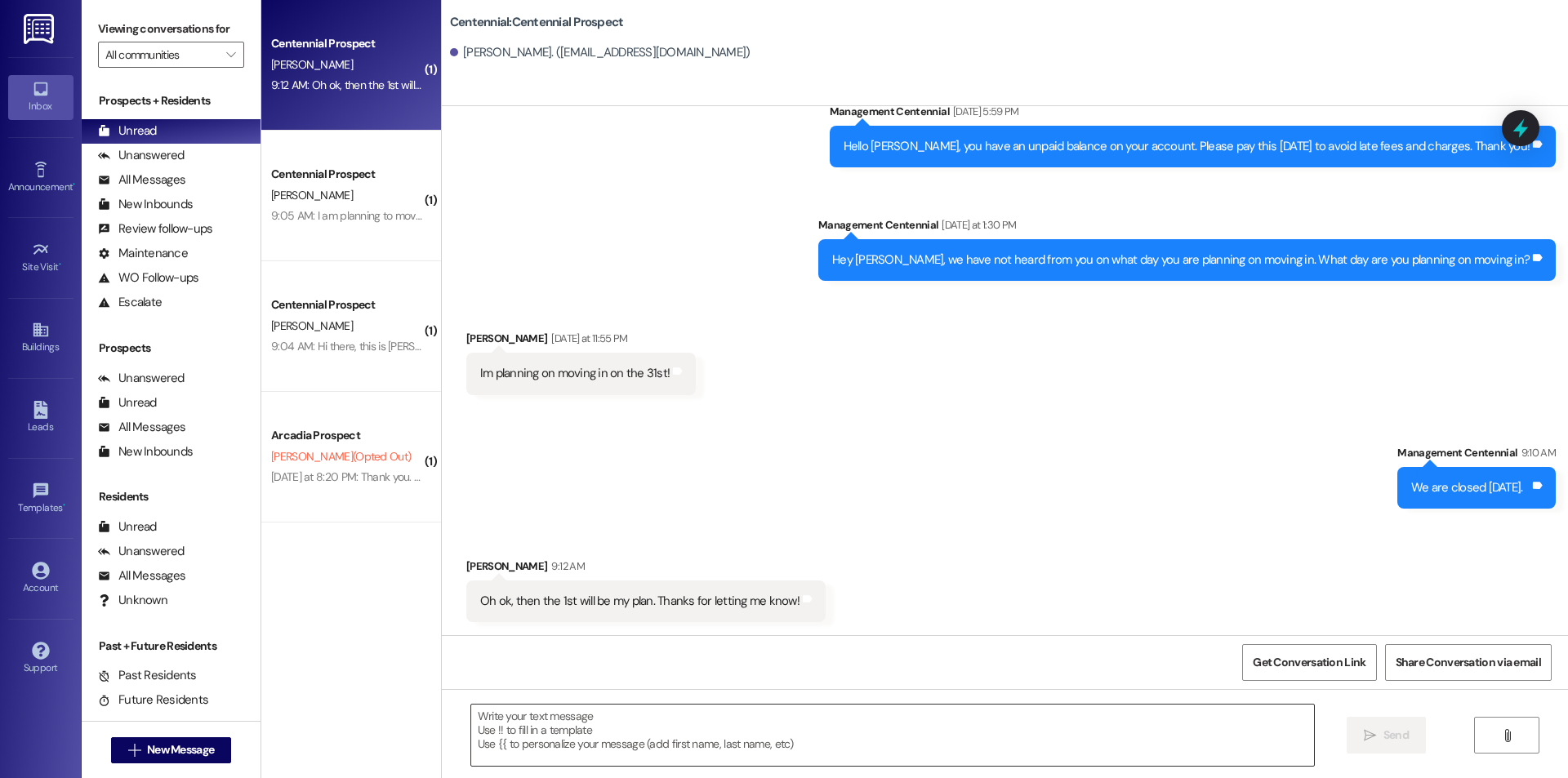
click at [865, 743] on textarea at bounding box center [892, 735] width 843 height 61
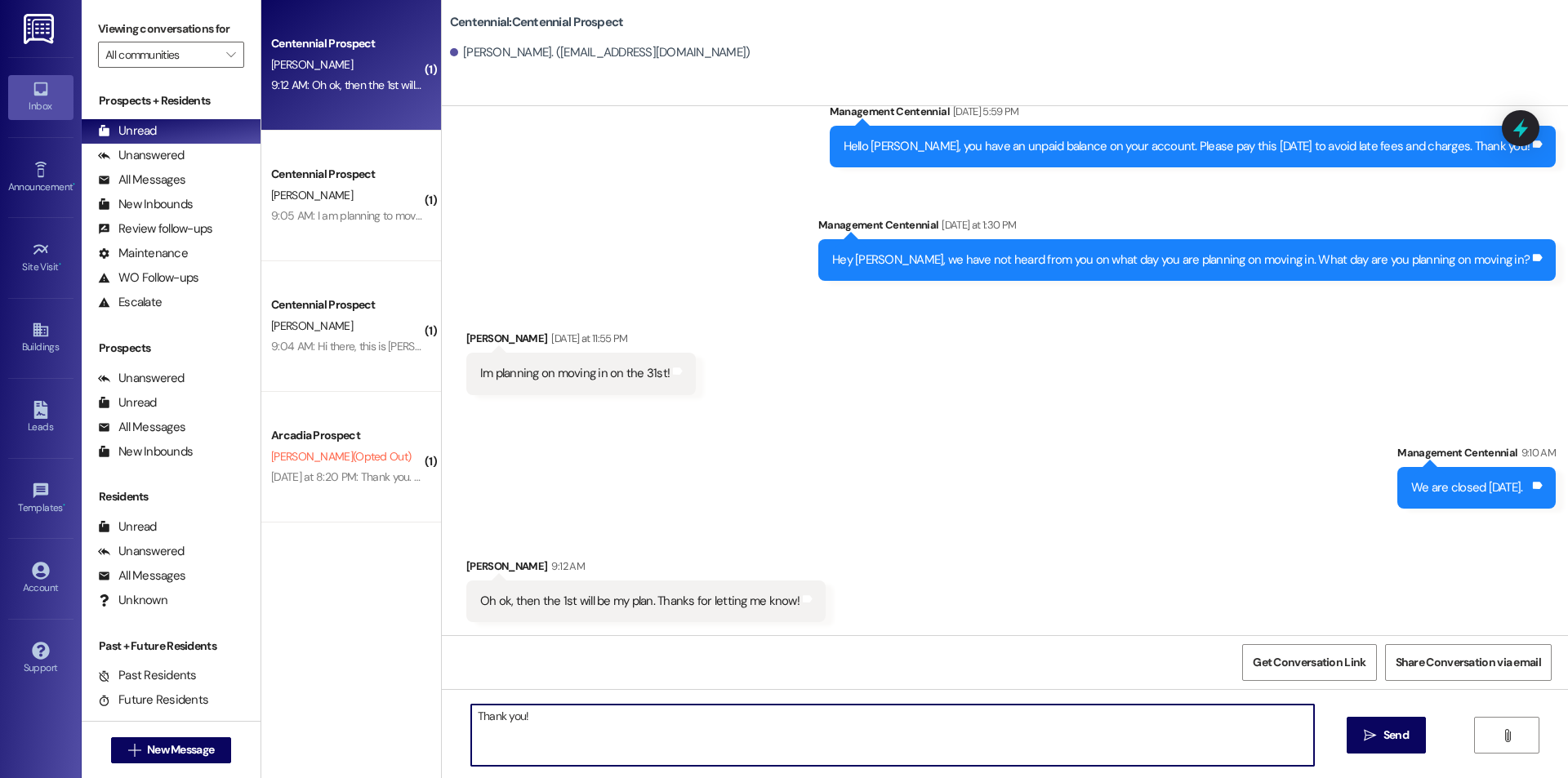
type textarea "Thank you!"
